Goal: Transaction & Acquisition: Book appointment/travel/reservation

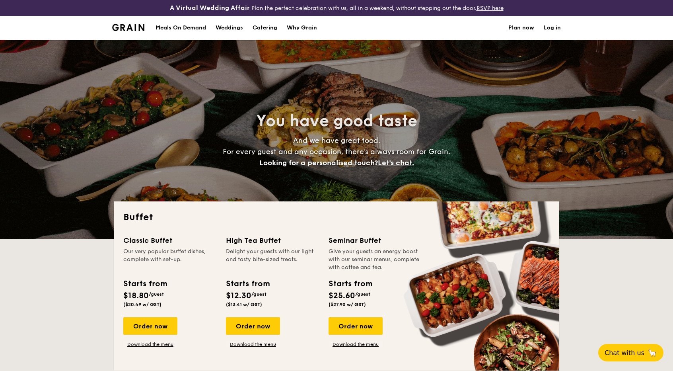
select select
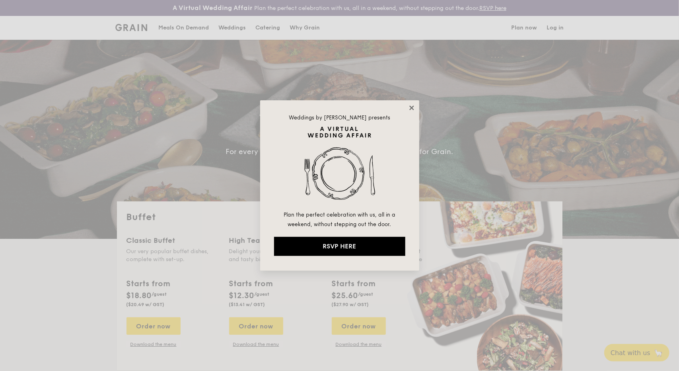
click at [409, 108] on icon at bounding box center [411, 107] width 7 height 7
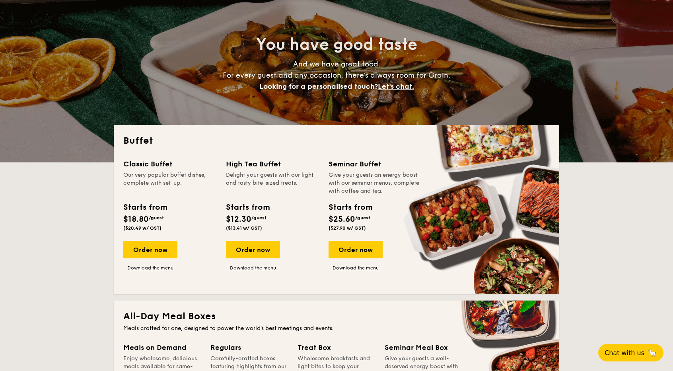
scroll to position [80, 0]
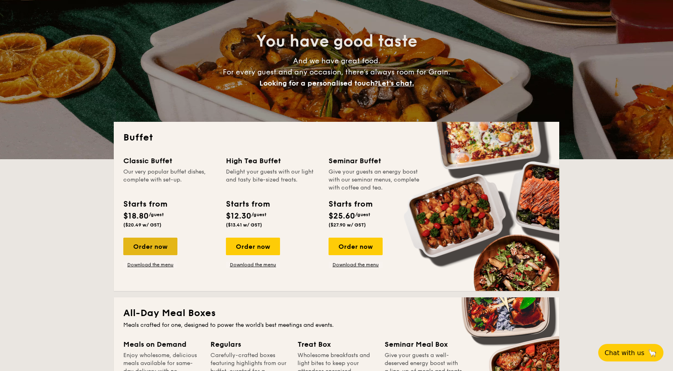
click at [147, 240] on div "Order now" at bounding box center [150, 247] width 54 height 18
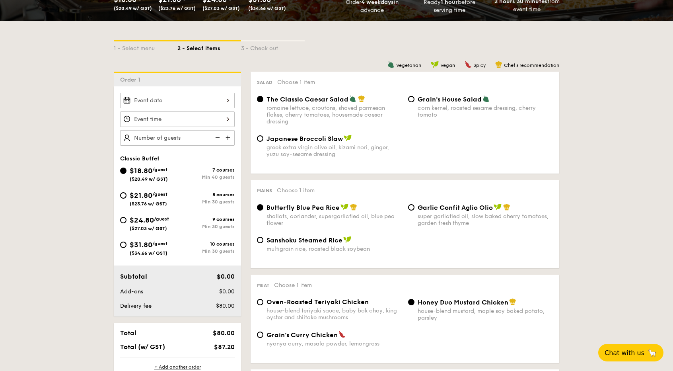
scroll to position [159, 0]
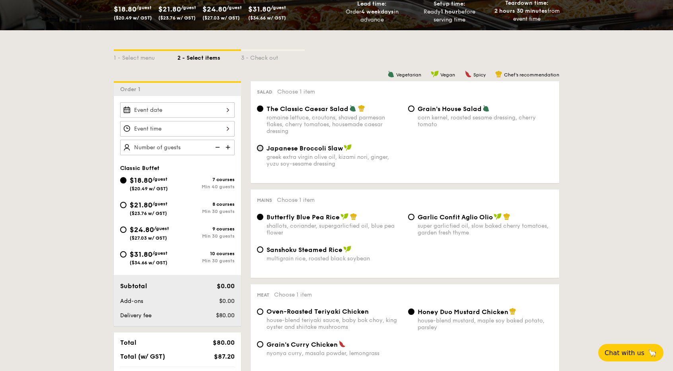
click at [261, 149] on input "Japanese Broccoli Slaw greek extra virgin olive oil, kizami nori, ginger, yuzu …" at bounding box center [260, 148] width 6 height 6
radio input "true"
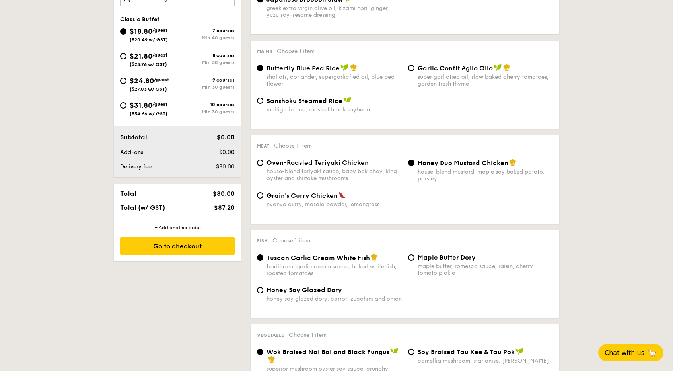
scroll to position [318, 0]
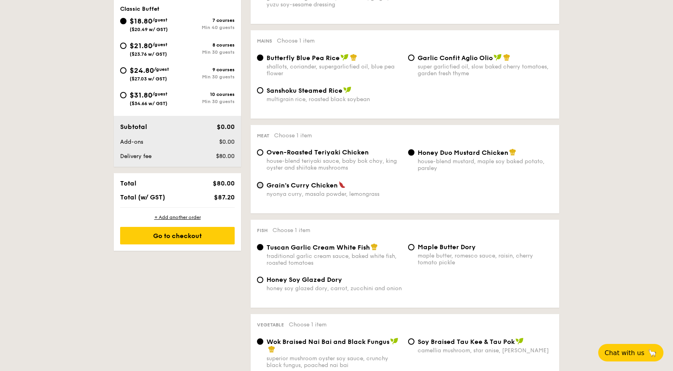
click at [258, 186] on input "Grain's [PERSON_NAME] Chicken nyonya [PERSON_NAME], masala powder, lemongrass" at bounding box center [260, 185] width 6 height 6
radio input "true"
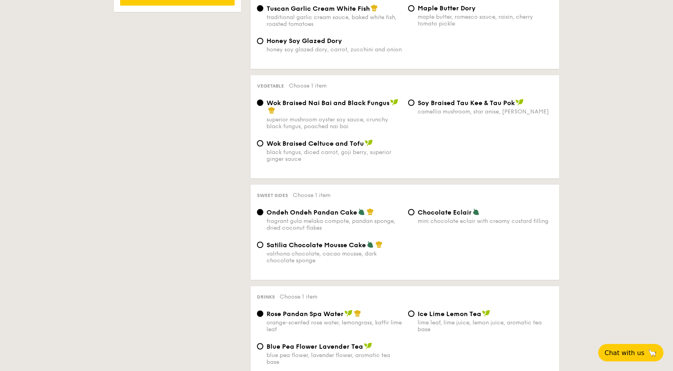
scroll to position [358, 0]
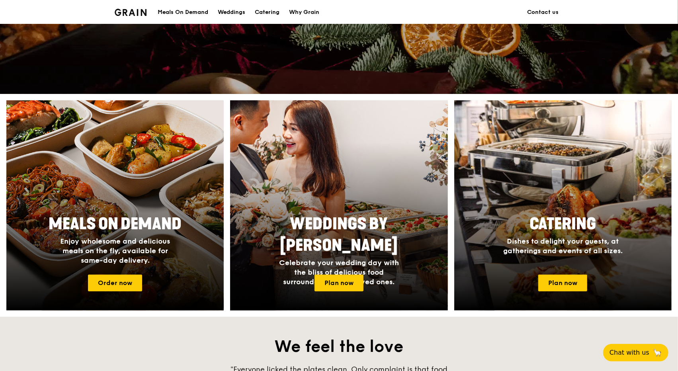
scroll to position [318, 0]
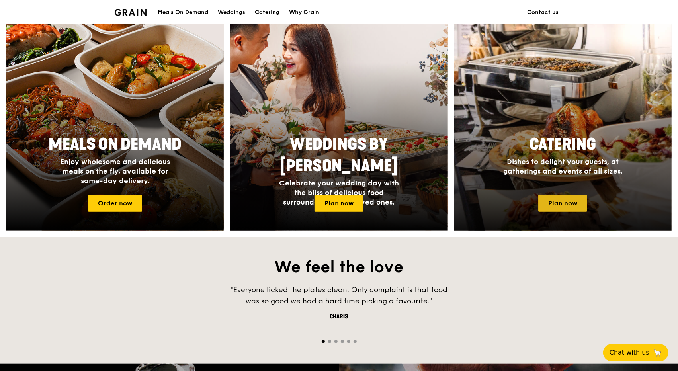
click at [574, 203] on link "Plan now" at bounding box center [562, 203] width 49 height 17
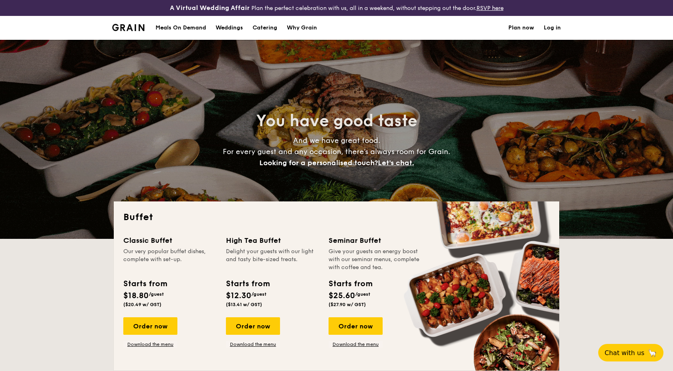
select select
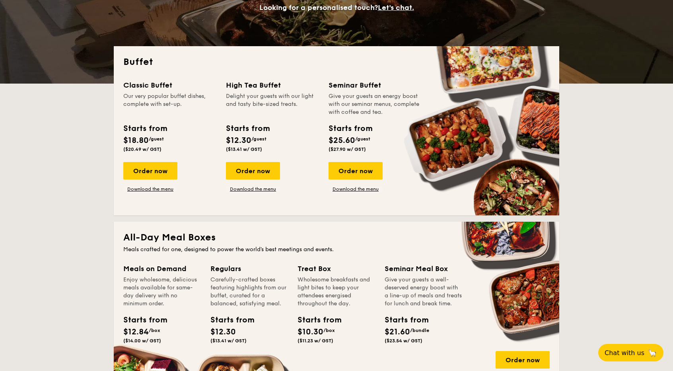
scroll to position [199, 0]
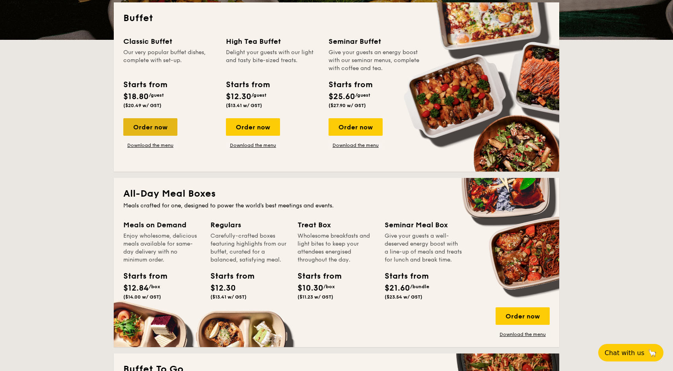
click at [158, 126] on div "Order now" at bounding box center [150, 127] width 54 height 18
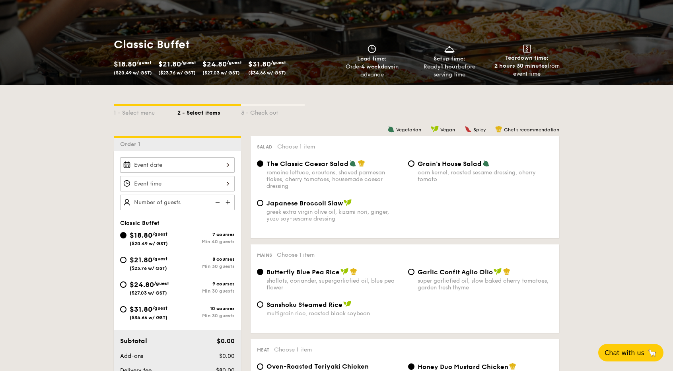
scroll to position [119, 0]
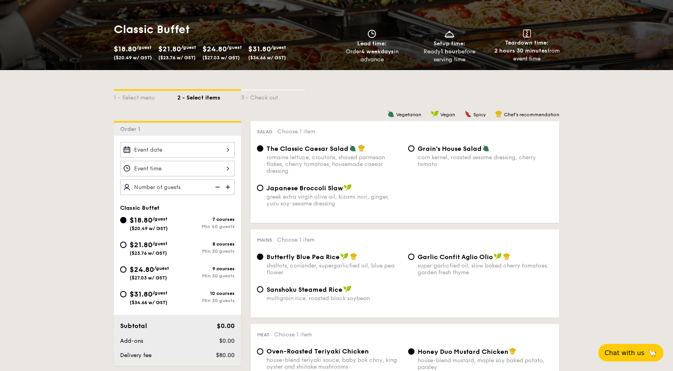
click at [181, 146] on div at bounding box center [177, 150] width 115 height 16
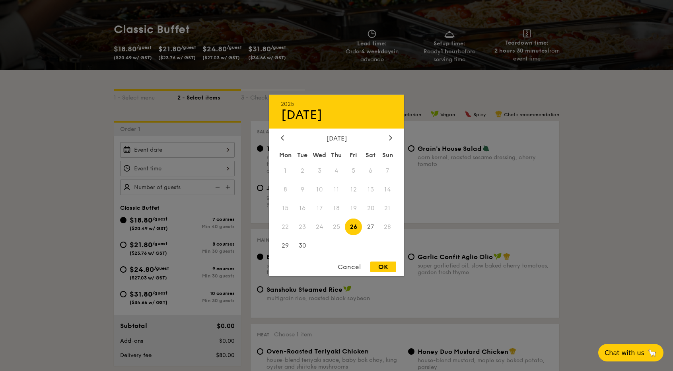
click at [345, 265] on div "Cancel" at bounding box center [349, 266] width 39 height 11
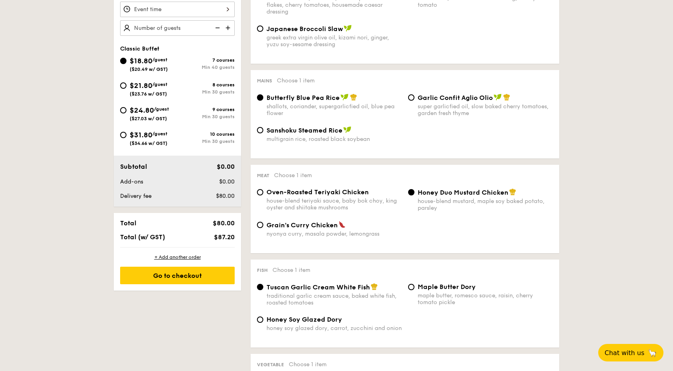
scroll to position [159, 0]
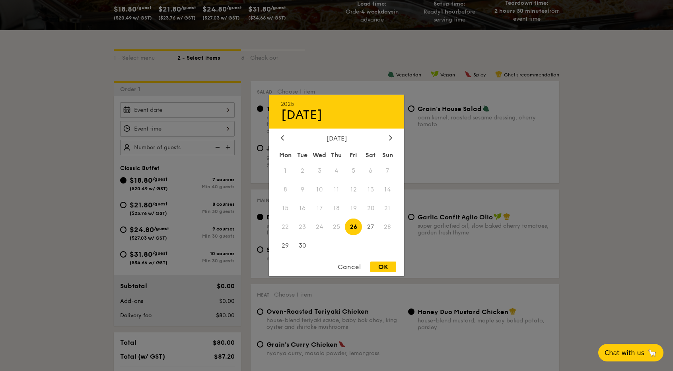
click at [171, 110] on div "2025 Sep 26 September 2025 Mon Tue Wed Thu Fri Sat Sun 1 2 3 4 5 6 7 8 9 10 11 …" at bounding box center [177, 110] width 115 height 16
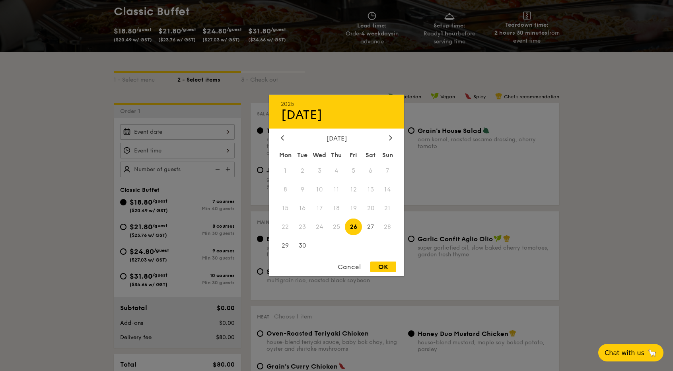
scroll to position [119, 0]
